Goal: Task Accomplishment & Management: Manage account settings

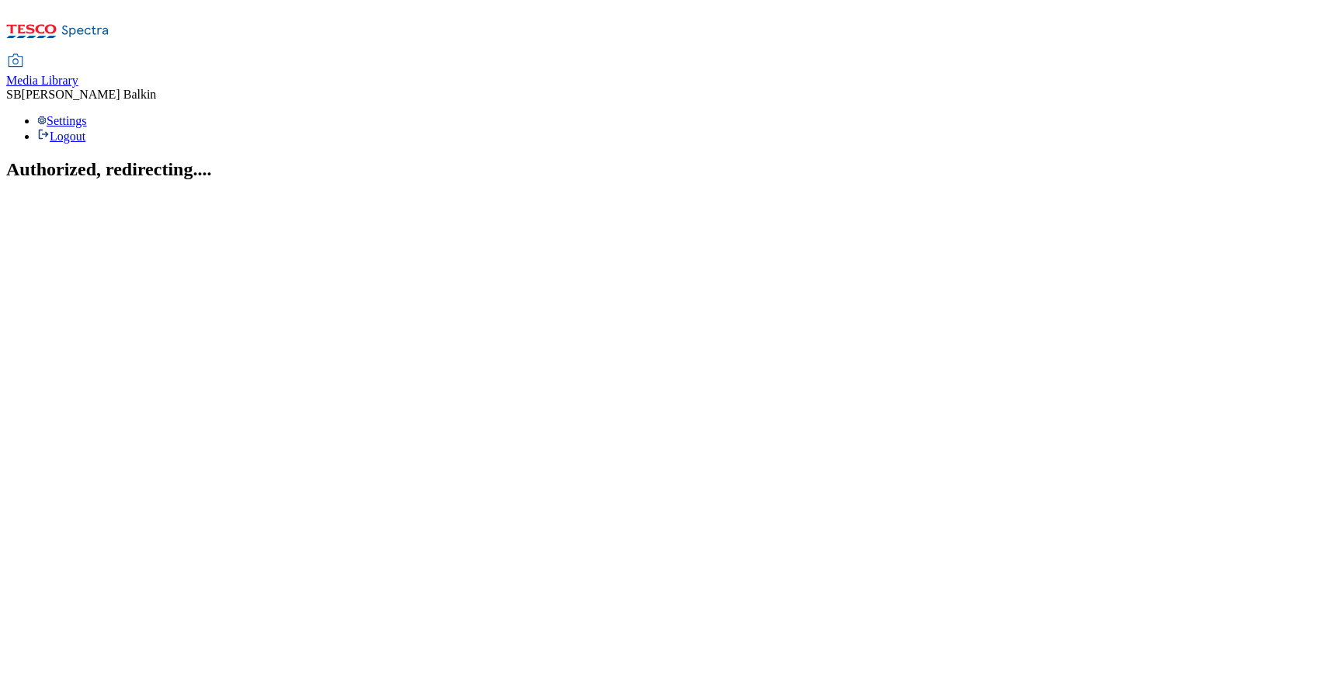
click at [78, 74] on span "Media Library" at bounding box center [42, 80] width 72 height 13
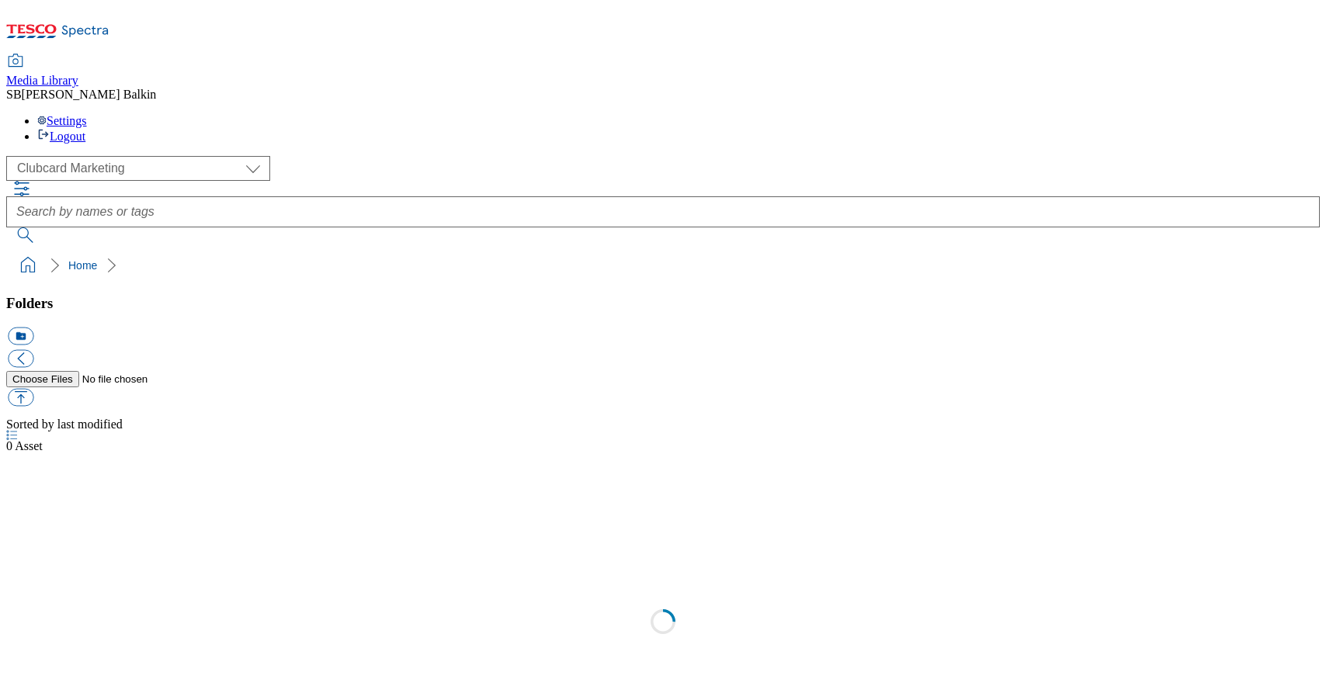
scroll to position [1, 0]
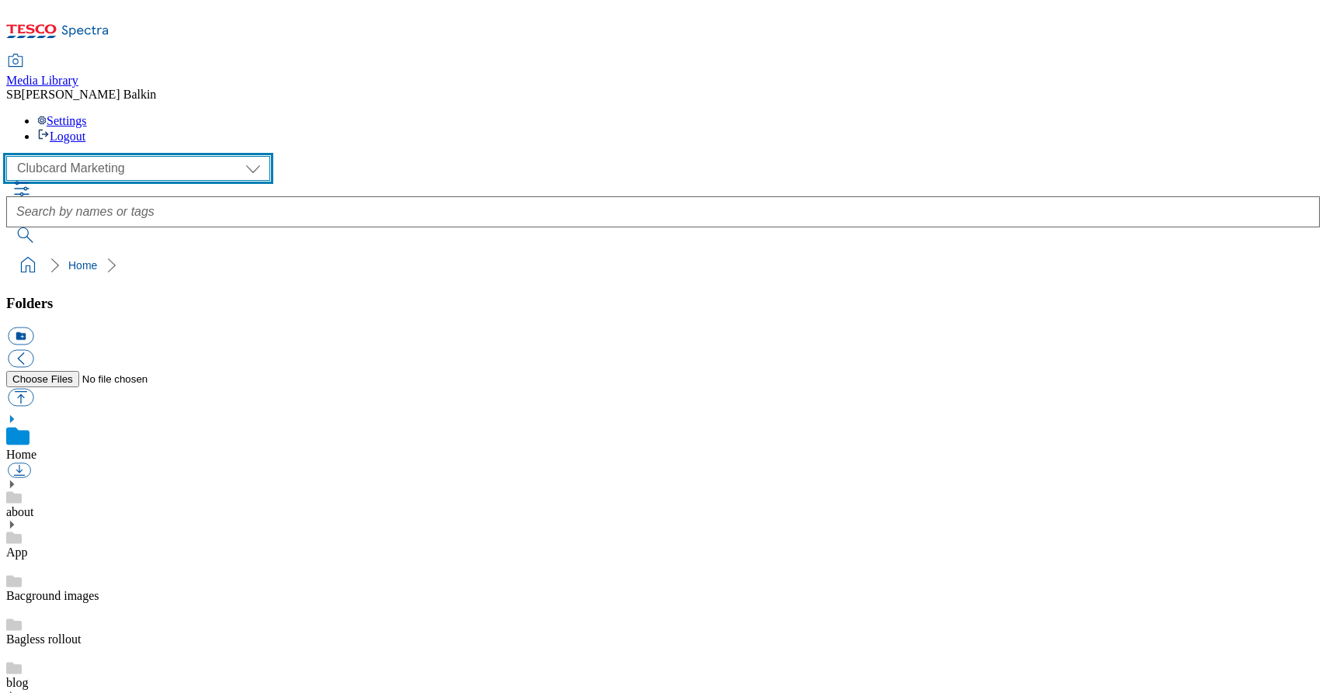
click at [115, 156] on select "Clubcard Marketing Dotcom UK FnF Stores GHS Marketing [GEOGRAPHIC_DATA] GHS Pro…" at bounding box center [138, 168] width 264 height 25
select select "flare-ghs-mktg"
click at [11, 156] on select "Clubcard Marketing Dotcom UK FnF Stores GHS Marketing [GEOGRAPHIC_DATA] GHS Pro…" at bounding box center [138, 168] width 264 height 25
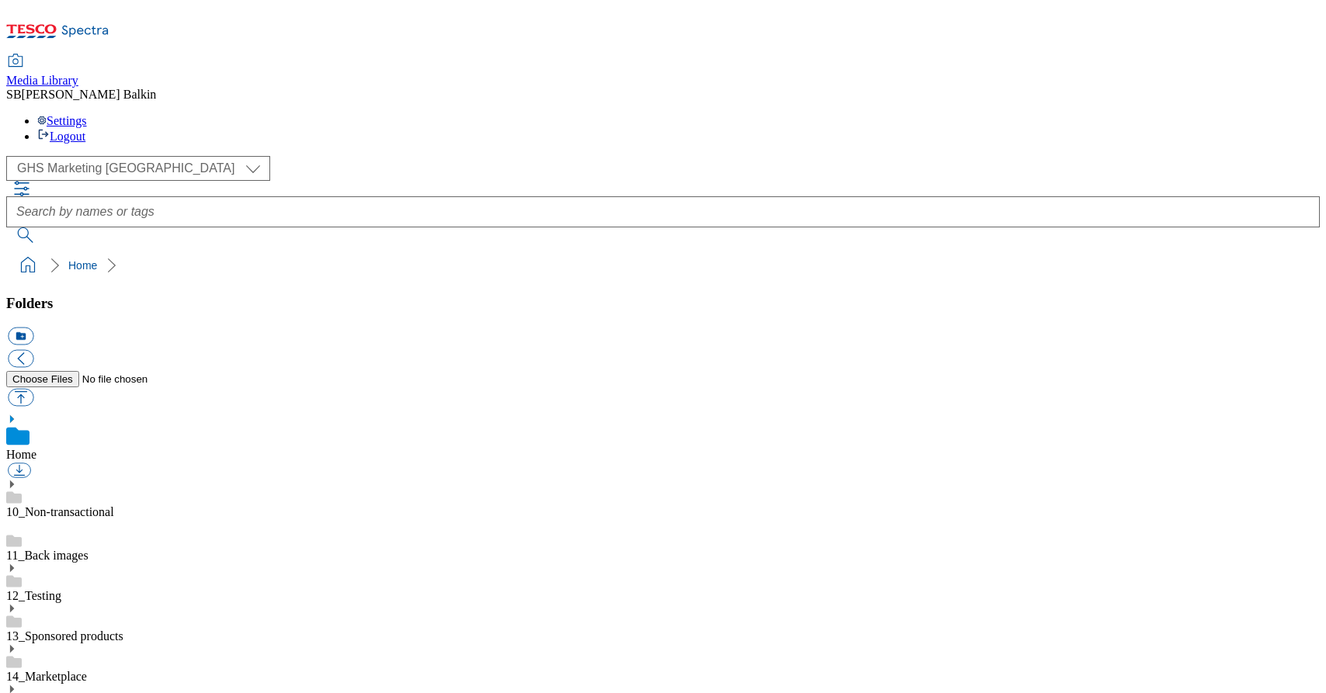
click at [14, 685] on use at bounding box center [12, 689] width 4 height 8
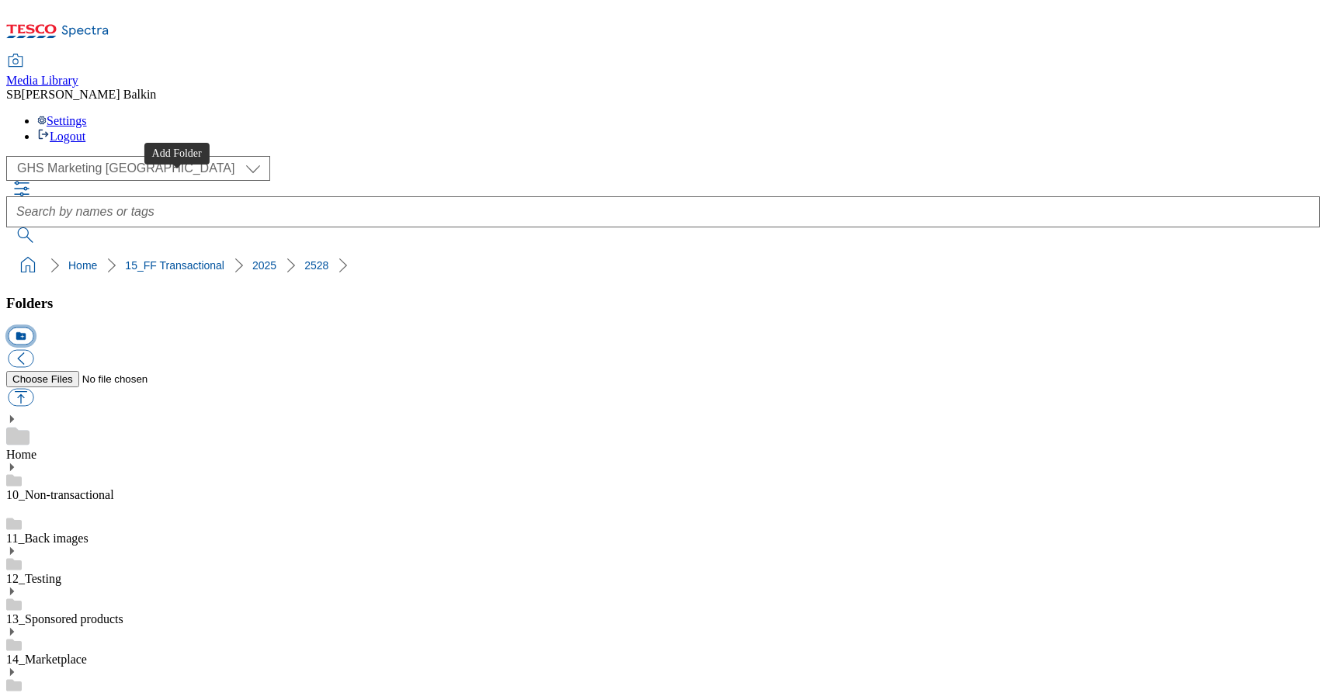
click at [33, 328] on button "icon_new_folder" at bounding box center [21, 337] width 26 height 18
type input "Autumn Refresh"
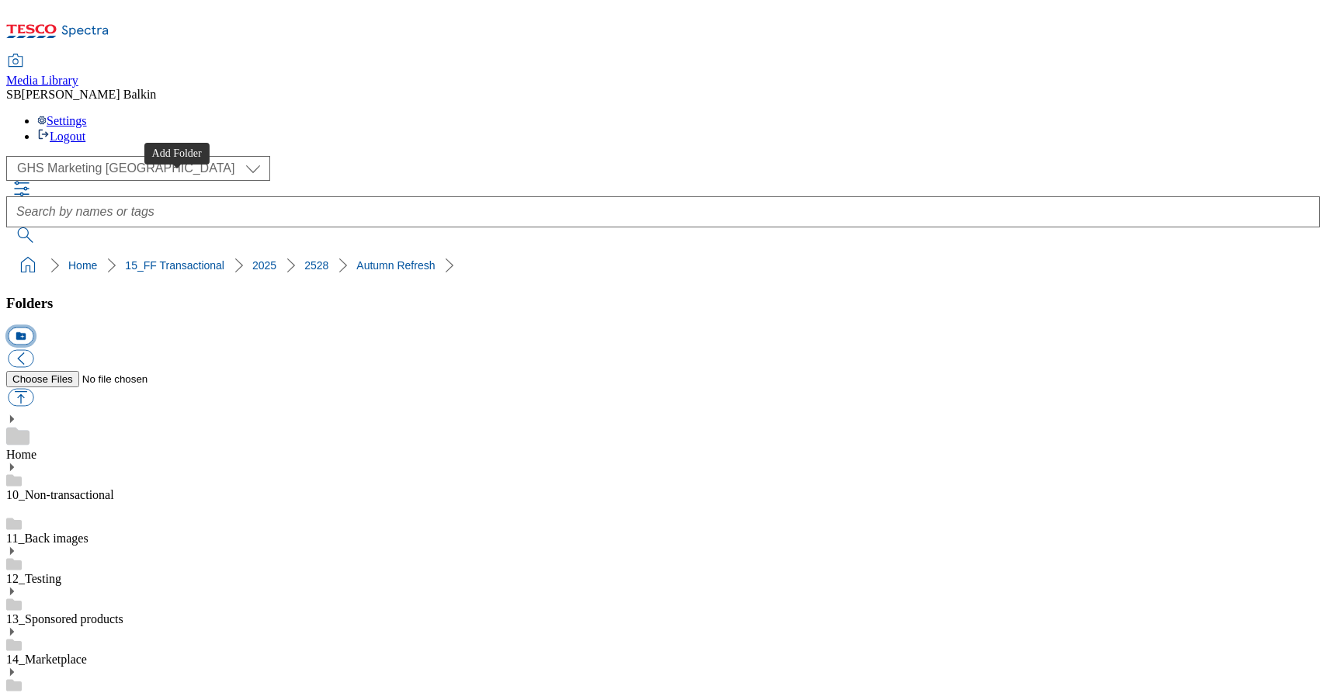
click at [33, 328] on button "icon_new_folder" at bounding box center [21, 337] width 26 height 18
type input "Trending"
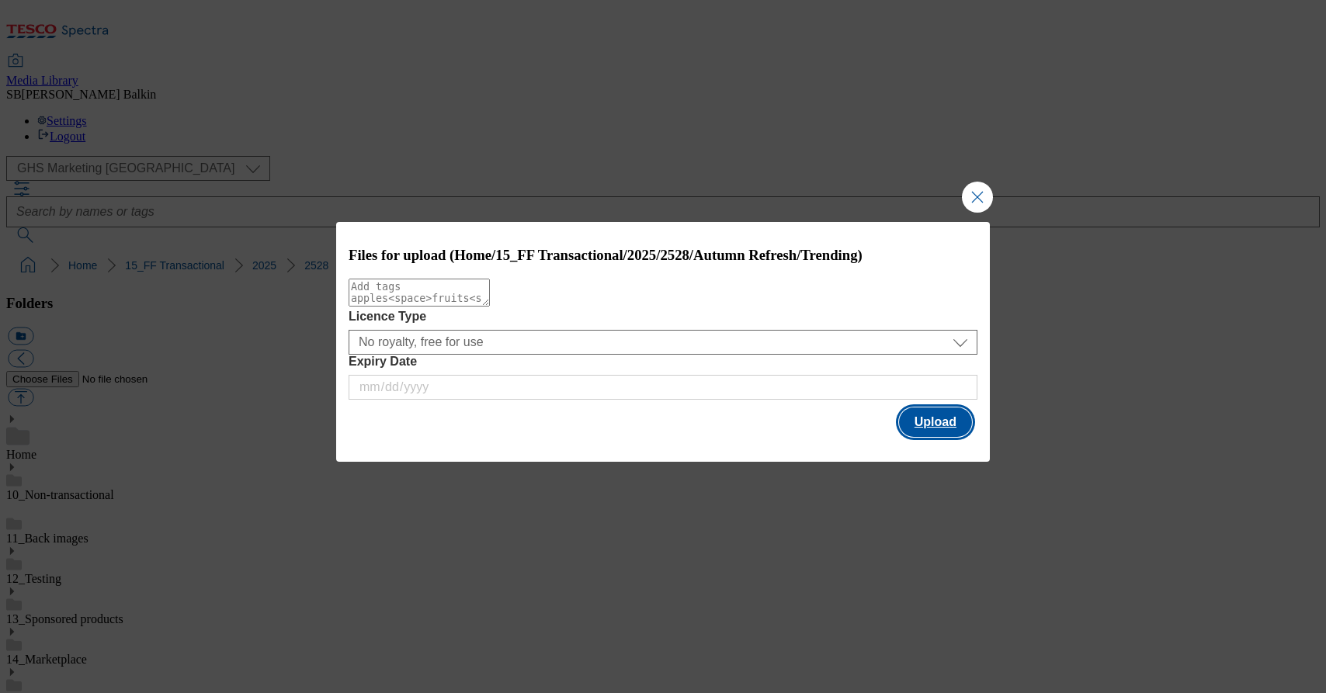
click at [942, 425] on button "Upload" at bounding box center [935, 422] width 73 height 29
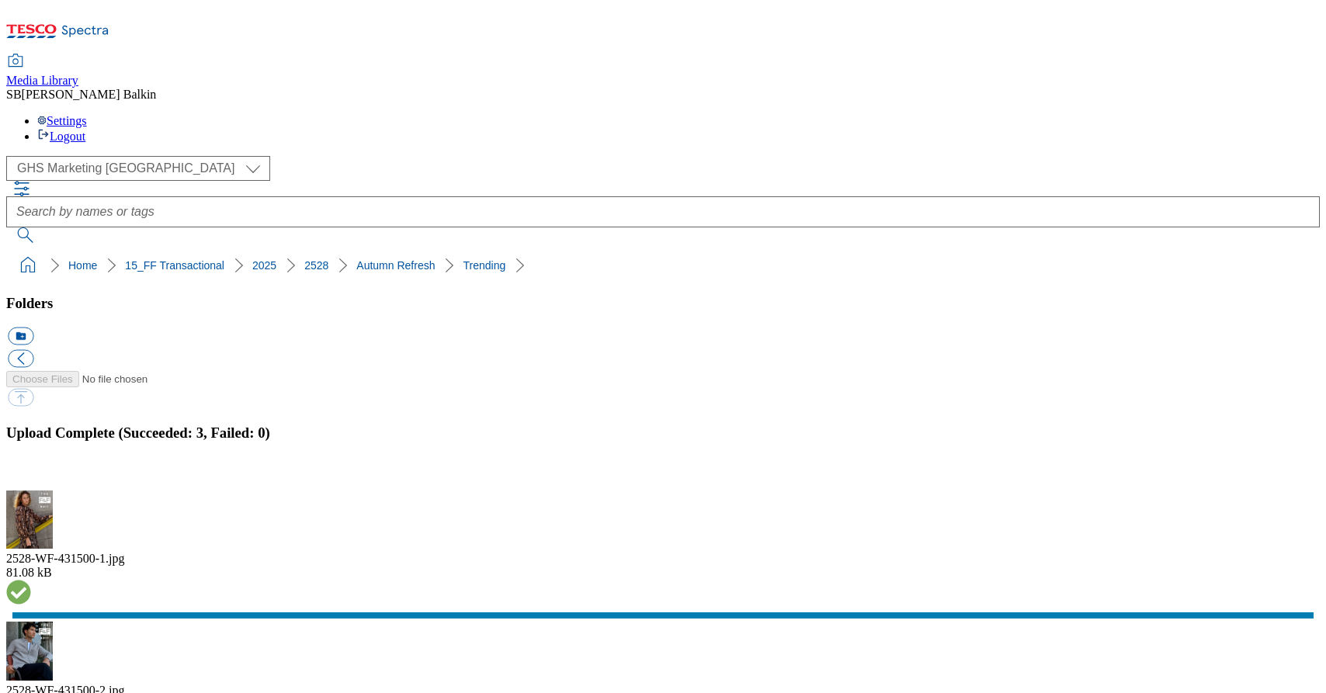
click at [33, 328] on button "icon_new_folder" at bounding box center [21, 337] width 26 height 18
type input "Latest"
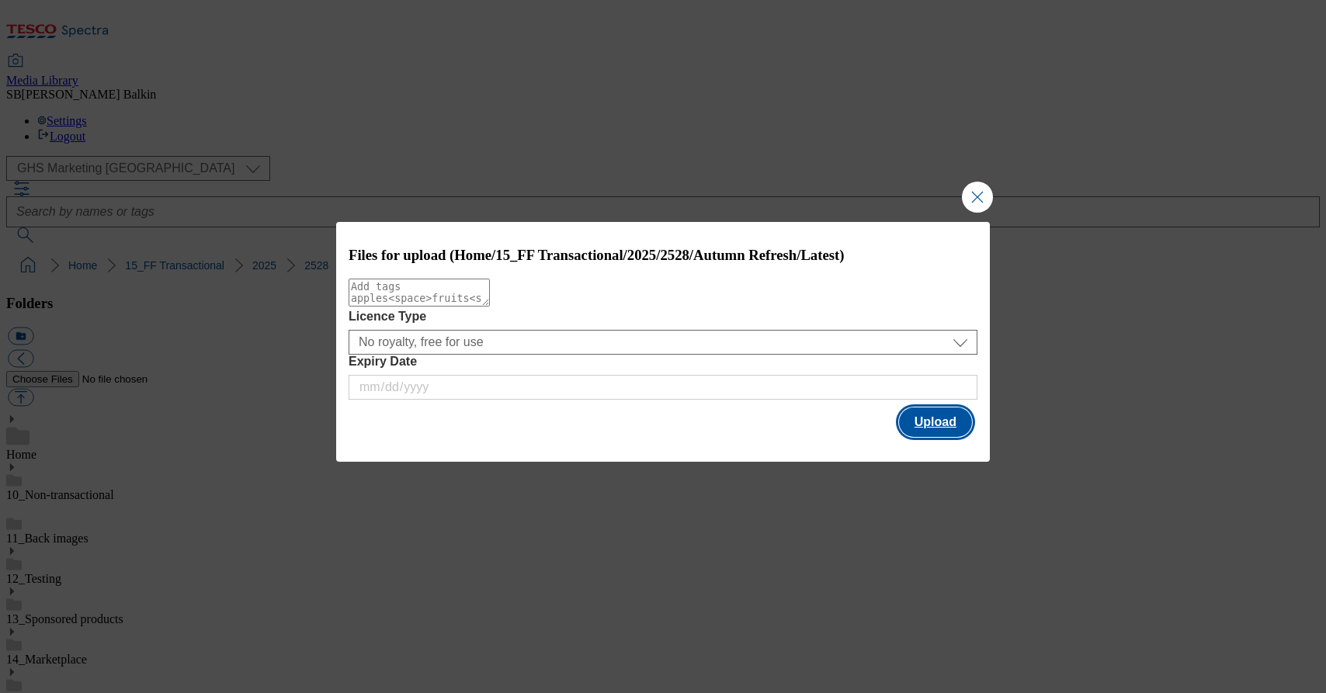
click at [921, 428] on button "Upload" at bounding box center [935, 422] width 73 height 29
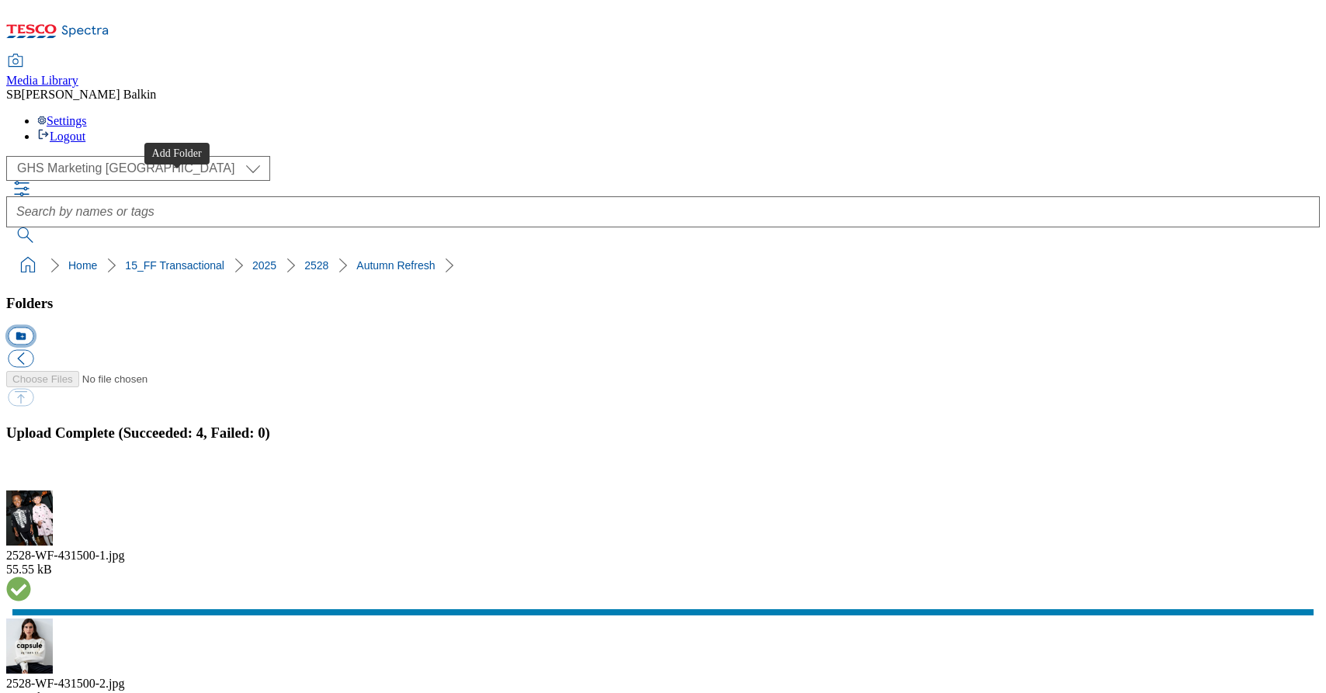
click at [33, 328] on button "icon_new_folder" at bounding box center [21, 337] width 26 height 18
type input "BL"
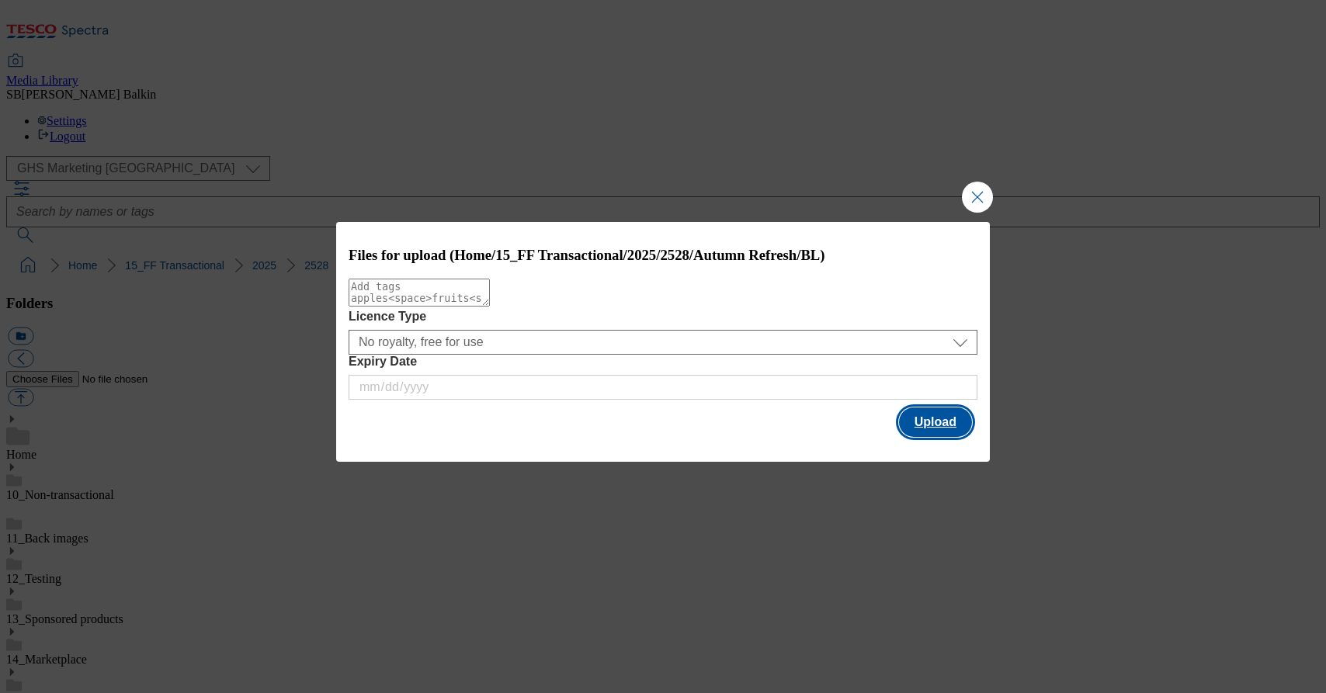
click at [925, 421] on button "Upload" at bounding box center [935, 422] width 73 height 29
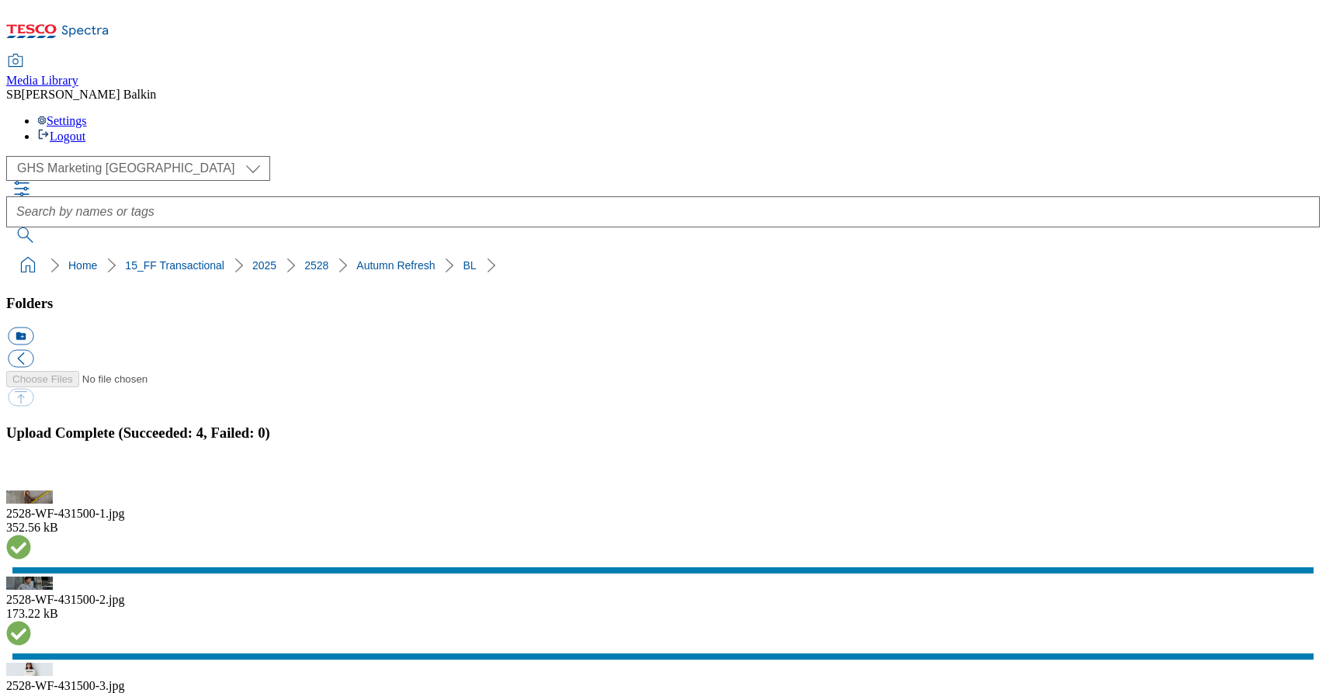
drag, startPoint x: 7, startPoint y: 150, endPoint x: 354, endPoint y: 154, distance: 347.0
click at [354, 251] on nav "Home 15_FF Transactional 2025 2528 Autumn Refresh" at bounding box center [662, 265] width 1313 height 29
copy ol "Home 15_FF Transactional 2025 2528 Autumn Refresh"
